Goal: Information Seeking & Learning: Learn about a topic

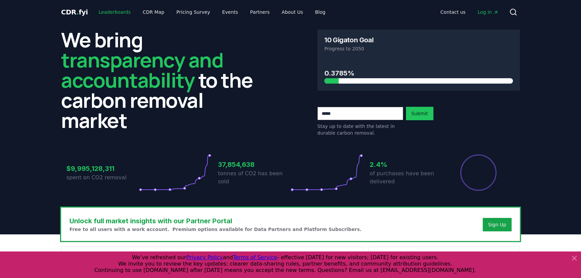
click at [114, 13] on link "Leaderboards" at bounding box center [114, 12] width 43 height 12
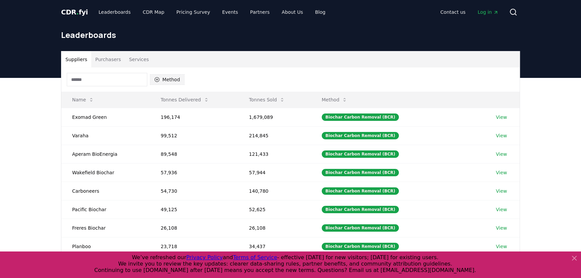
click at [170, 78] on button "Method" at bounding box center [167, 79] width 35 height 11
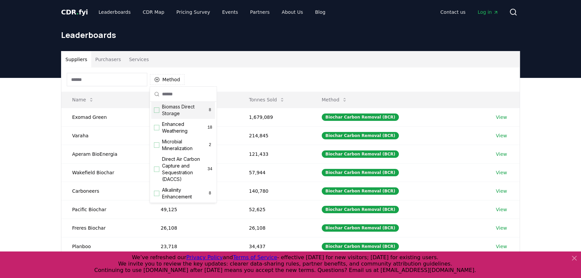
scroll to position [109, 0]
click at [156, 178] on div "Direct Air Carbon Capture and Sequestration (DACCS) 34" at bounding box center [183, 168] width 64 height 31
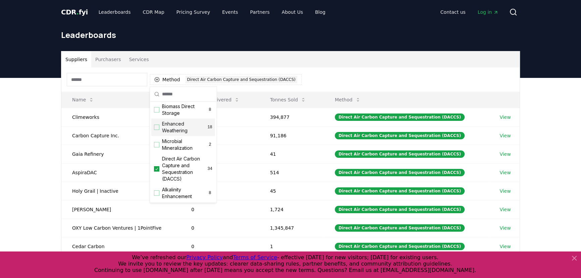
click at [35, 187] on div "Suppliers Purchasers Services Method 1 Direct Air Carbon Capture and Sequestrat…" at bounding box center [290, 212] width 581 height 269
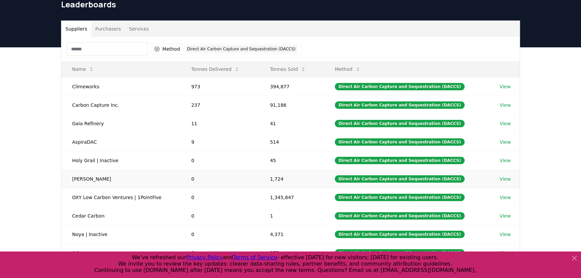
scroll to position [31, 0]
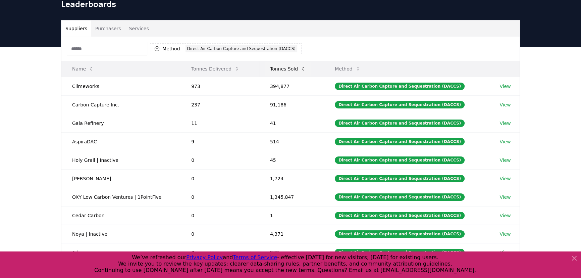
click at [281, 64] on button "Tonnes Sold" at bounding box center [288, 68] width 47 height 13
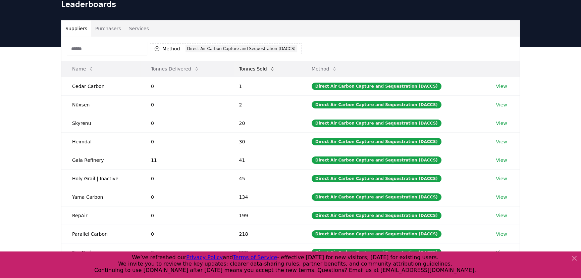
click at [263, 62] on button "Tonnes Sold" at bounding box center [257, 68] width 47 height 13
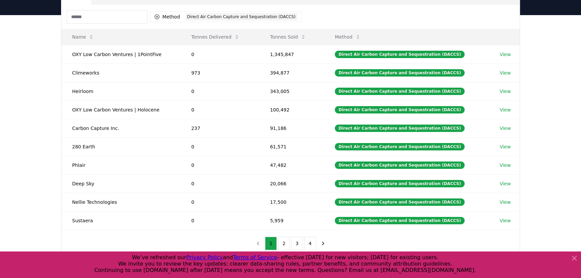
scroll to position [69, 0]
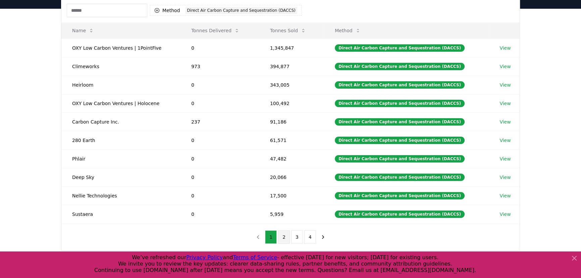
click at [283, 237] on button "2" at bounding box center [284, 236] width 12 height 13
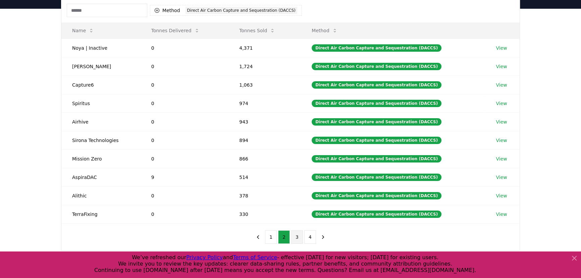
click at [292, 236] on button "3" at bounding box center [297, 236] width 12 height 13
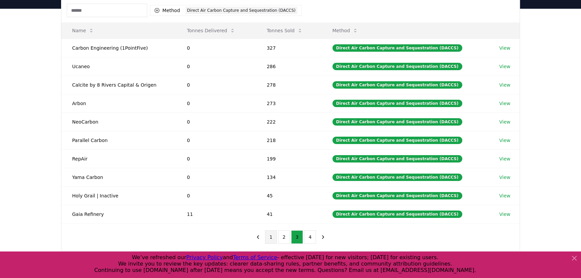
click at [272, 237] on button "1" at bounding box center [271, 236] width 12 height 13
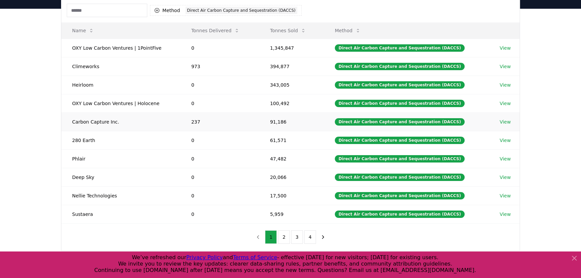
drag, startPoint x: 2, startPoint y: 127, endPoint x: 120, endPoint y: 113, distance: 118.9
click at [1, 127] on div "Suppliers Purchasers Services Method 1 Direct Air Carbon Capture and Sequestrat…" at bounding box center [290, 143] width 581 height 269
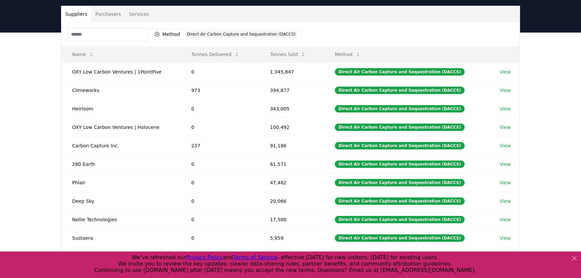
scroll to position [53, 0]
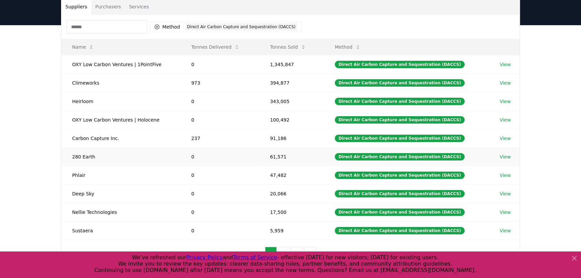
drag, startPoint x: 436, startPoint y: 164, endPoint x: 469, endPoint y: 153, distance: 34.6
click at [439, 162] on td "Direct Air Carbon Capture and Sequestration (DACCS)" at bounding box center [406, 156] width 165 height 18
click at [41, 79] on div "Suppliers Purchasers Services Method 1 Direct Air Carbon Capture and Sequestrat…" at bounding box center [290, 159] width 581 height 269
